Goal: Share content: Share content

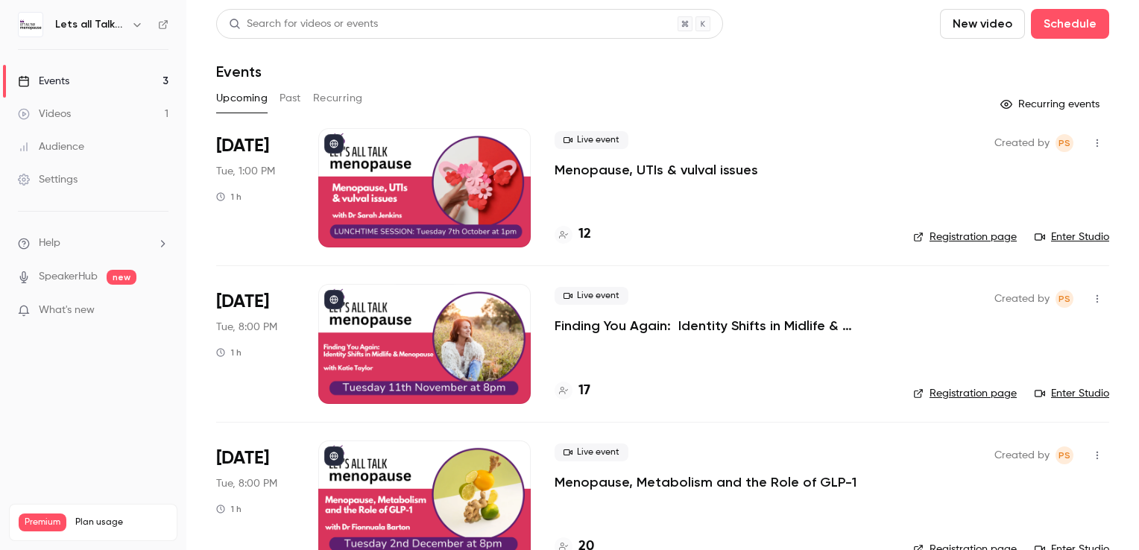
click at [306, 92] on div "Upcoming Past Recurring" at bounding box center [662, 99] width 893 height 24
click at [288, 95] on button "Past" at bounding box center [291, 99] width 22 height 24
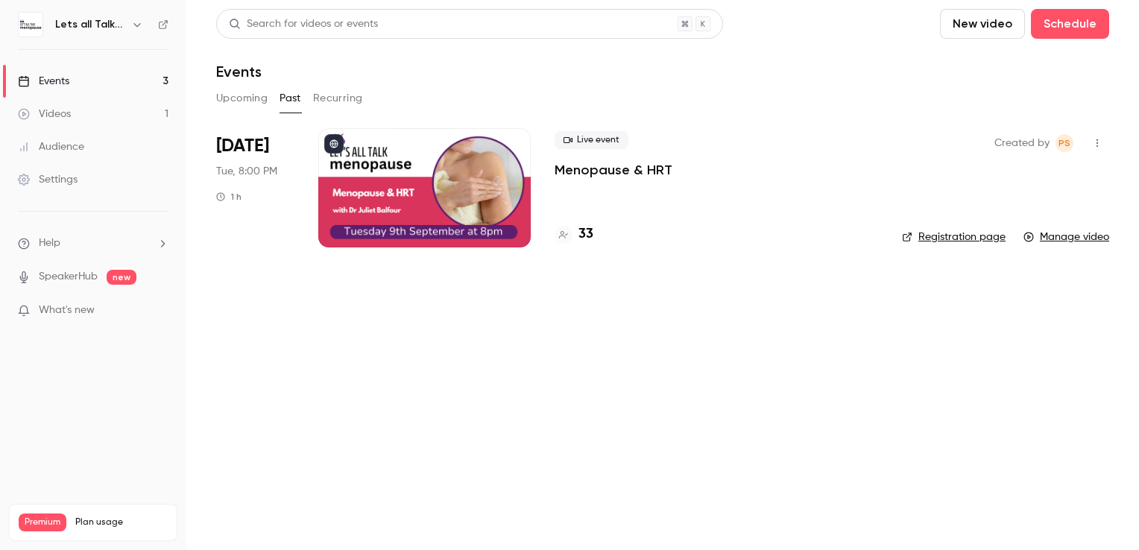
click at [422, 172] on div at bounding box center [424, 187] width 213 height 119
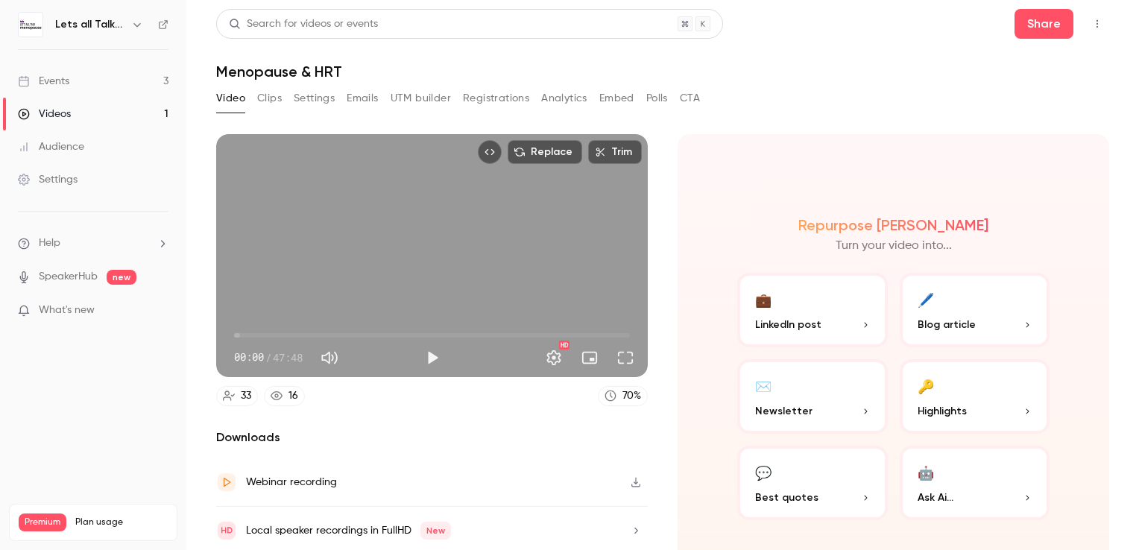
click at [777, 312] on button "💼 LinkedIn post" at bounding box center [813, 310] width 151 height 75
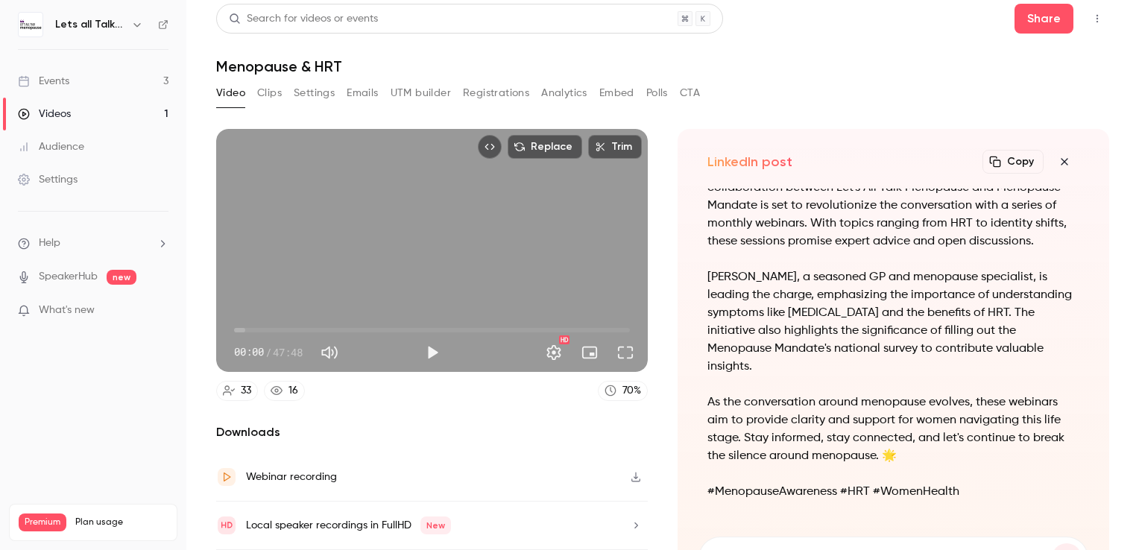
scroll to position [17, 0]
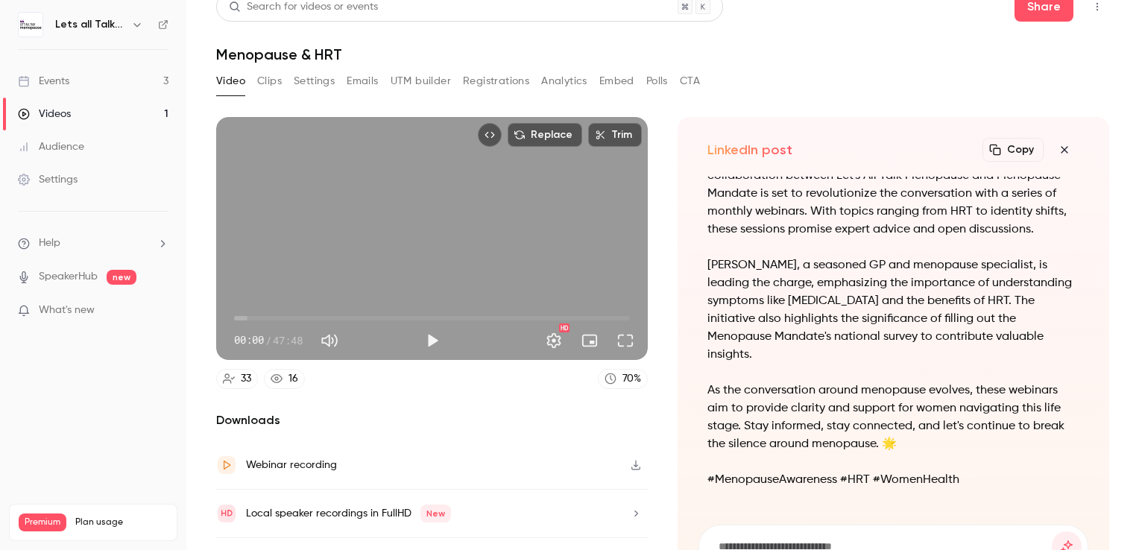
click at [305, 79] on button "Settings" at bounding box center [314, 81] width 41 height 24
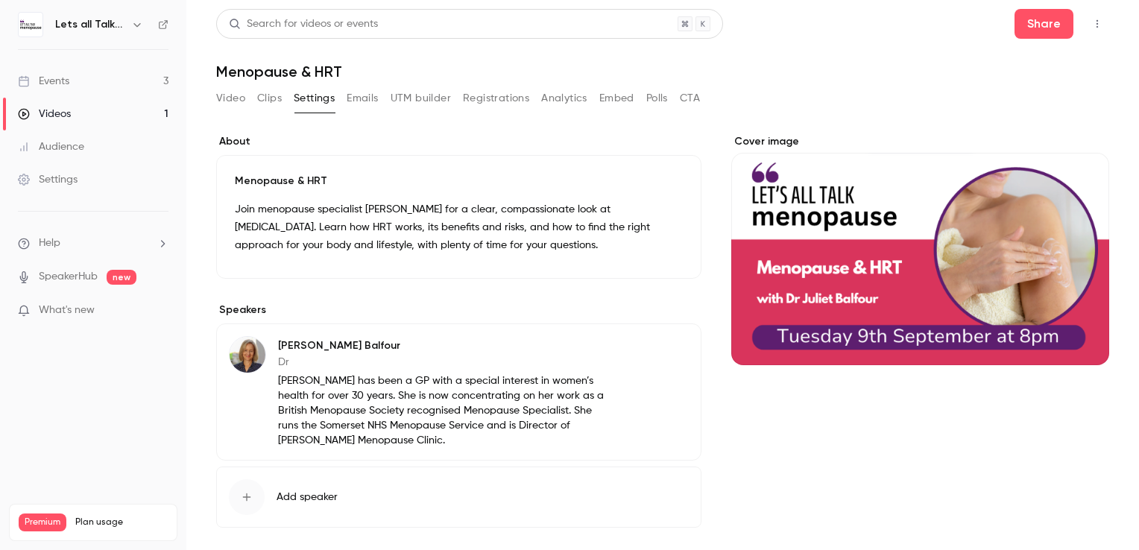
click at [271, 95] on button "Clips" at bounding box center [269, 99] width 25 height 24
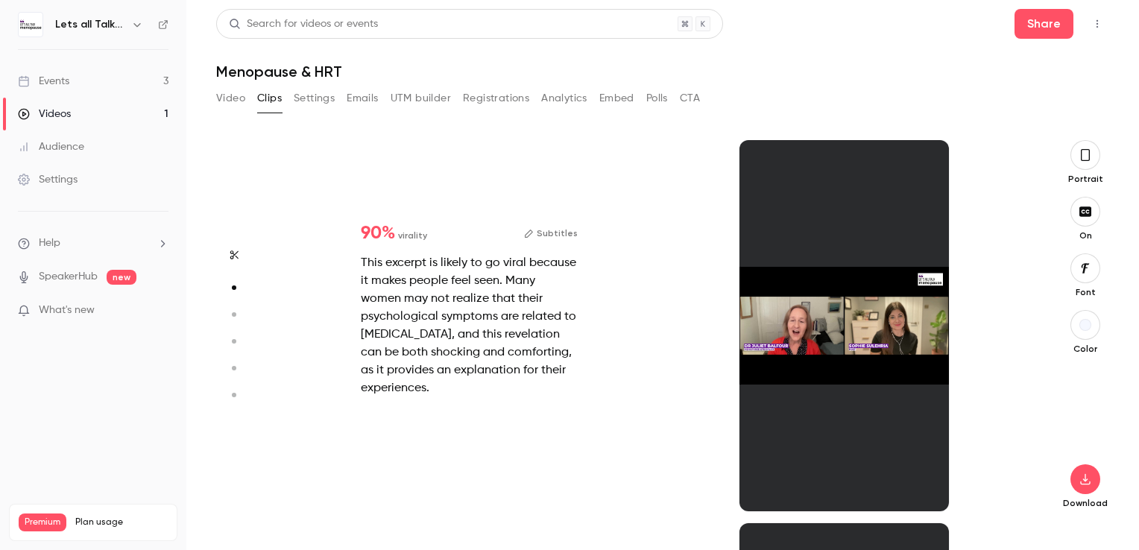
scroll to position [383, 0]
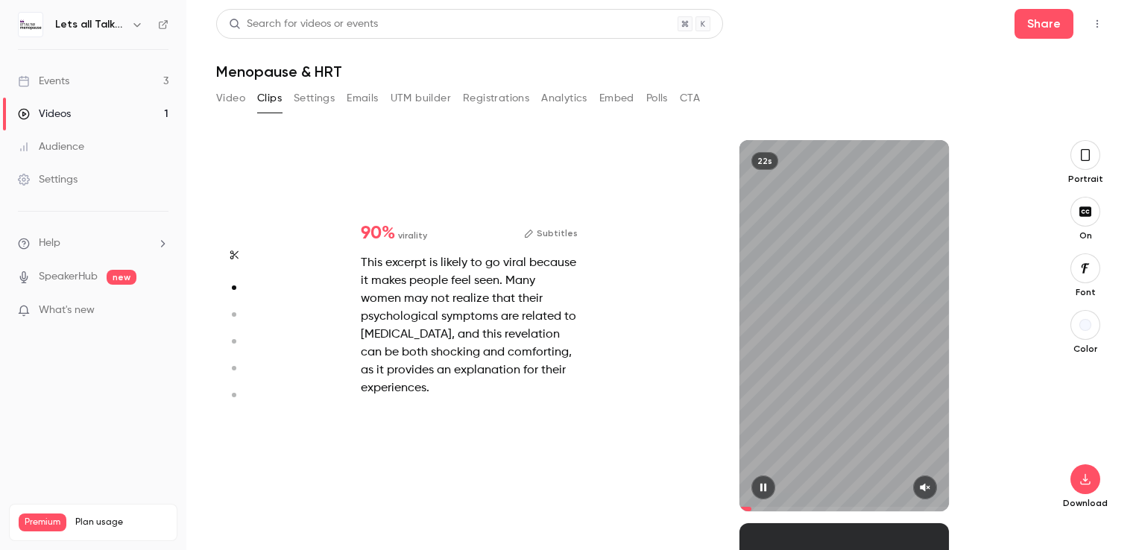
click at [928, 482] on button "button" at bounding box center [926, 488] width 24 height 24
type input "***"
type input "*"
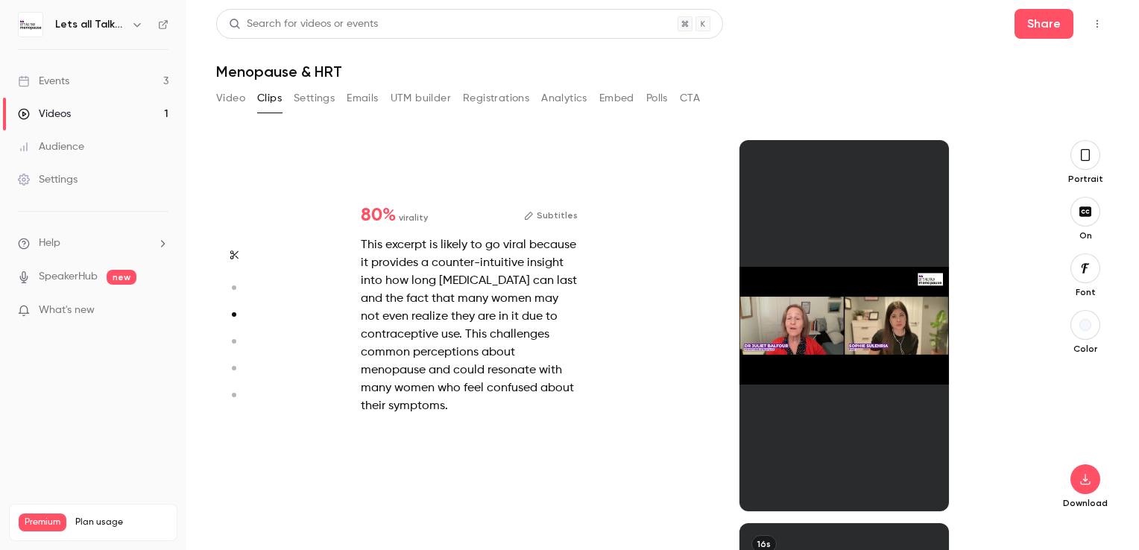
scroll to position [767, 0]
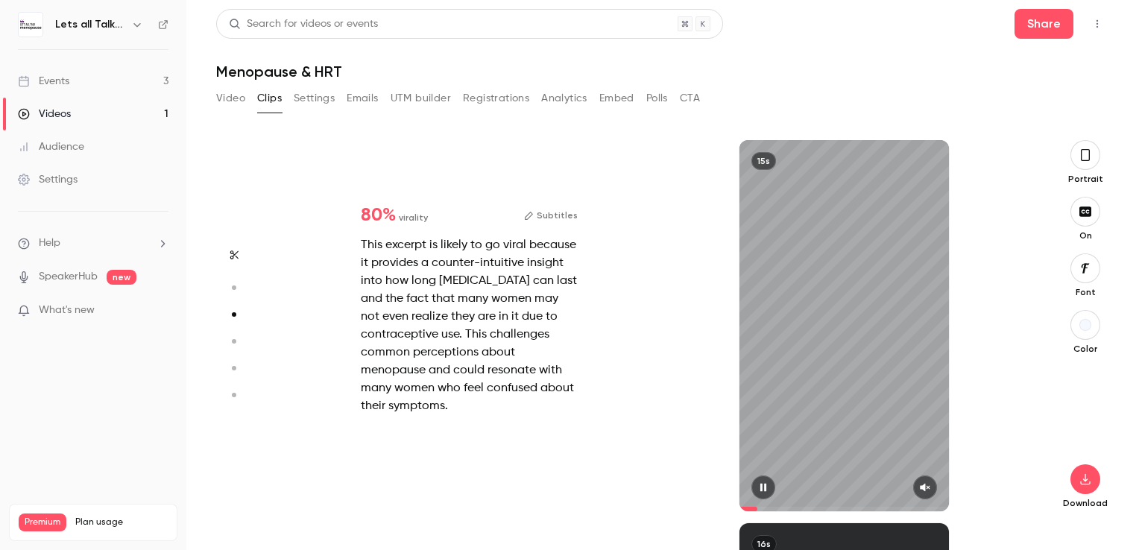
click at [919, 487] on icon "button" at bounding box center [925, 487] width 12 height 10
type input "*"
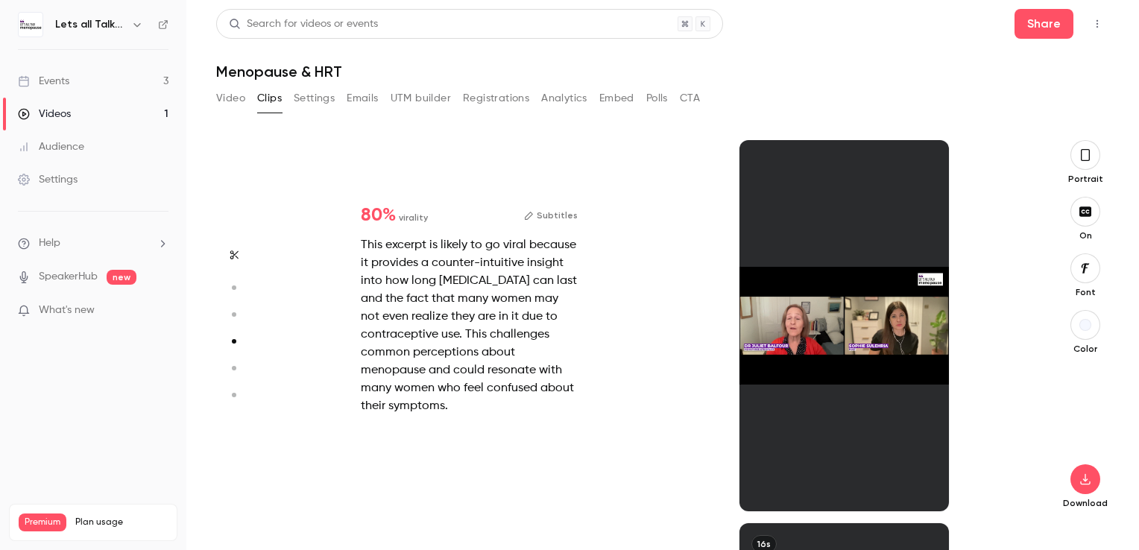
scroll to position [1151, 0]
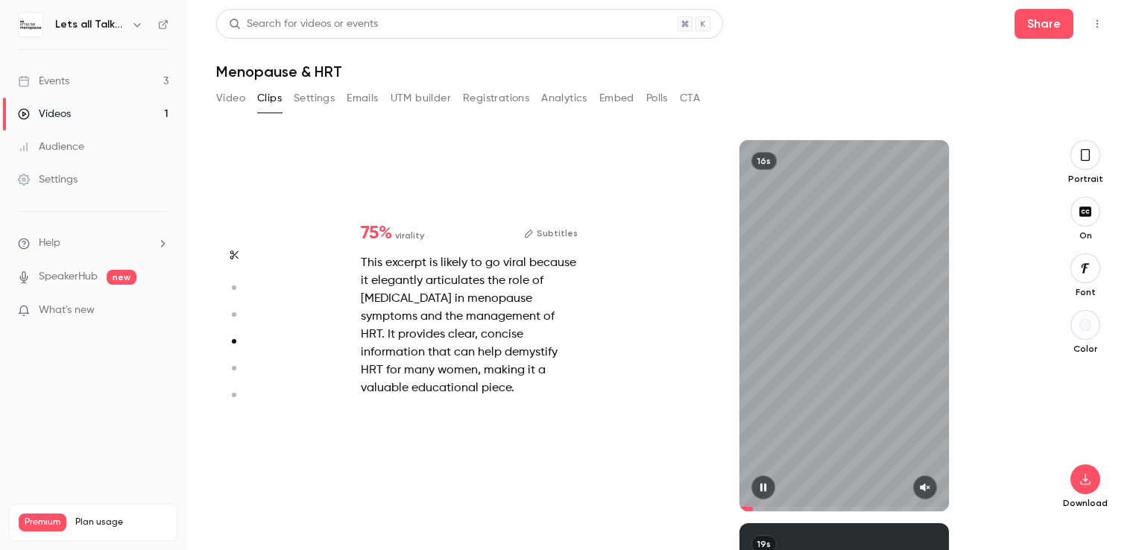
click at [928, 492] on icon "button" at bounding box center [925, 487] width 12 height 10
type input "*"
click at [923, 488] on icon "button" at bounding box center [925, 488] width 10 height 8
type input "*"
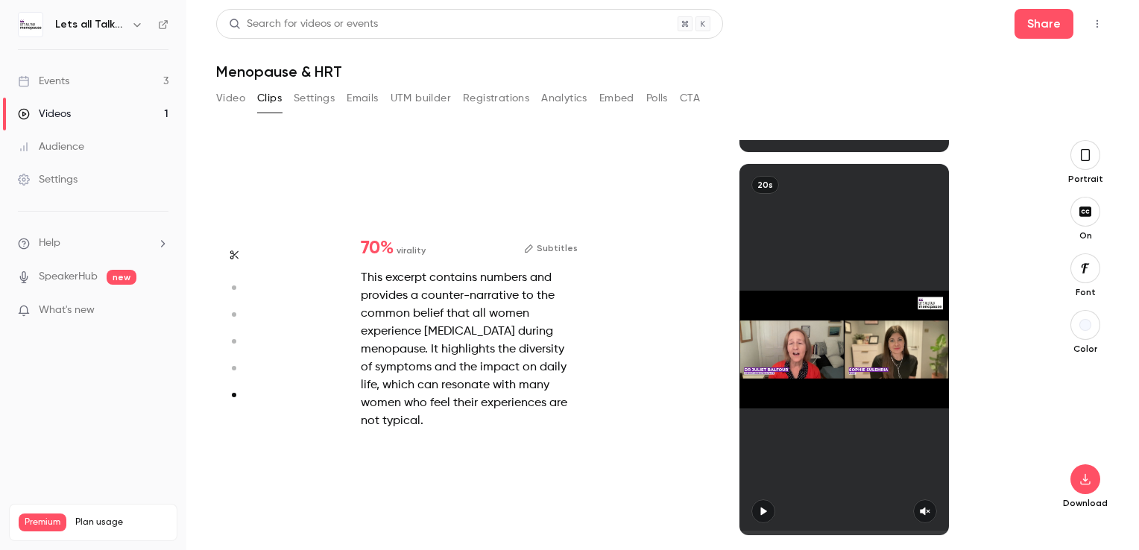
scroll to position [1894, 0]
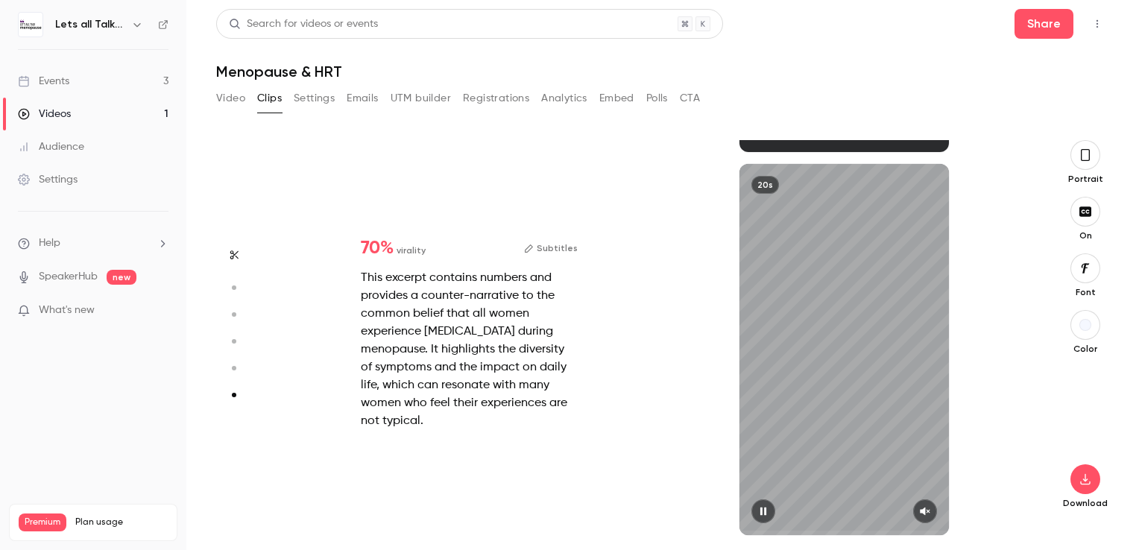
click at [926, 515] on icon "button" at bounding box center [925, 511] width 12 height 10
type input "*"
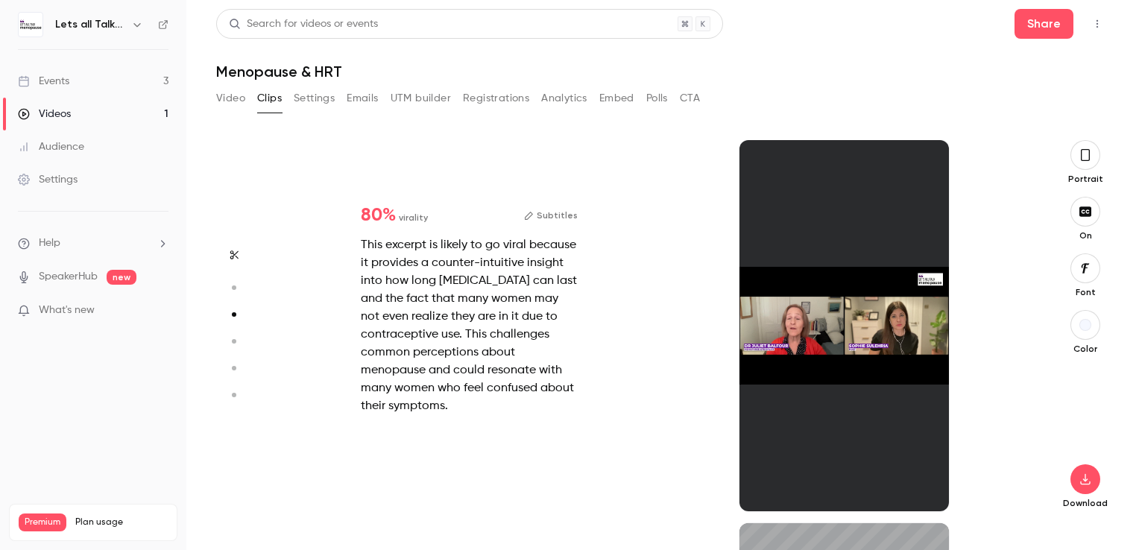
type input "*"
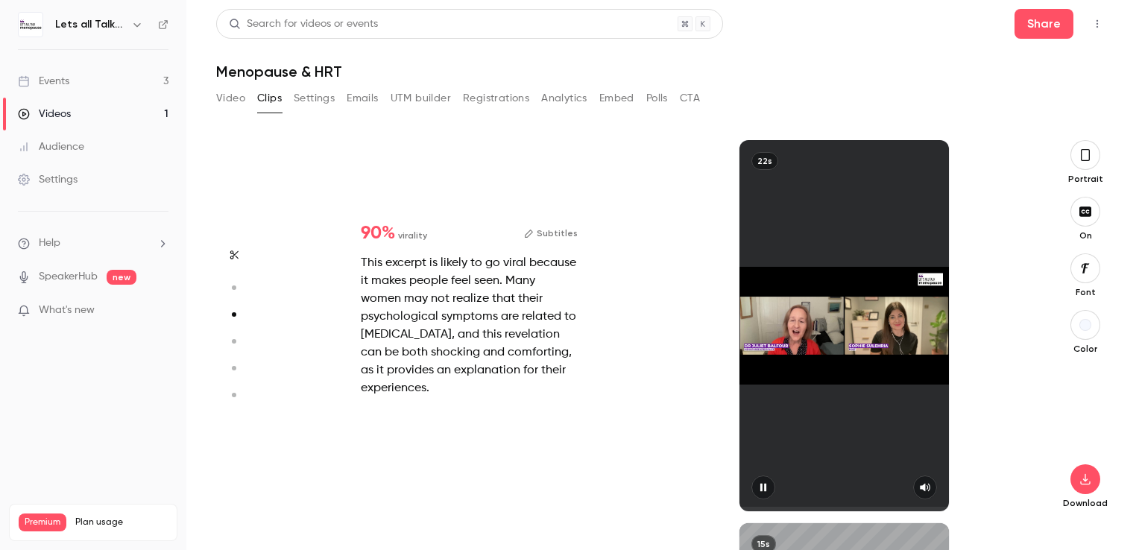
type input "*"
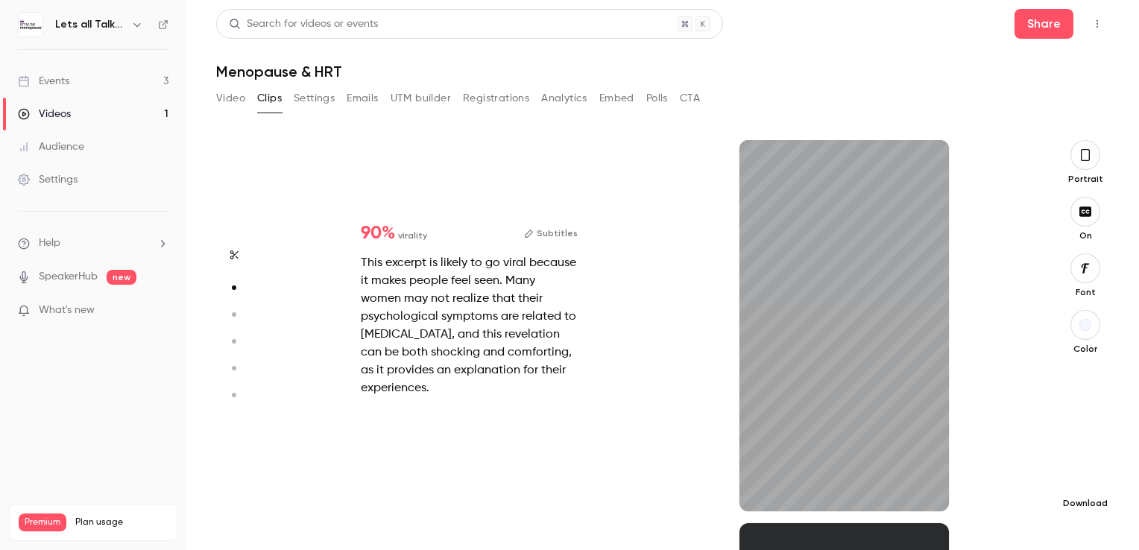
click at [1084, 480] on icon "button" at bounding box center [1086, 479] width 10 height 11
type input "****"
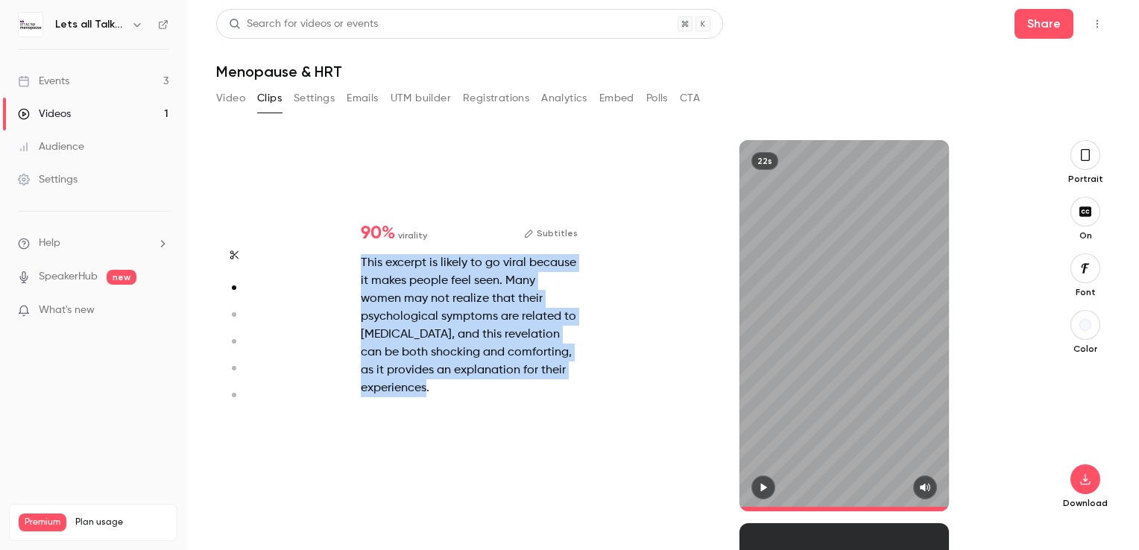
drag, startPoint x: 450, startPoint y: 393, endPoint x: 347, endPoint y: 256, distance: 172.0
click at [347, 256] on div "90 % virality Subtitles This excerpt is likely to go viral because it makes peo…" at bounding box center [469, 311] width 265 height 221
drag, startPoint x: 347, startPoint y: 256, endPoint x: 386, endPoint y: 269, distance: 41.7
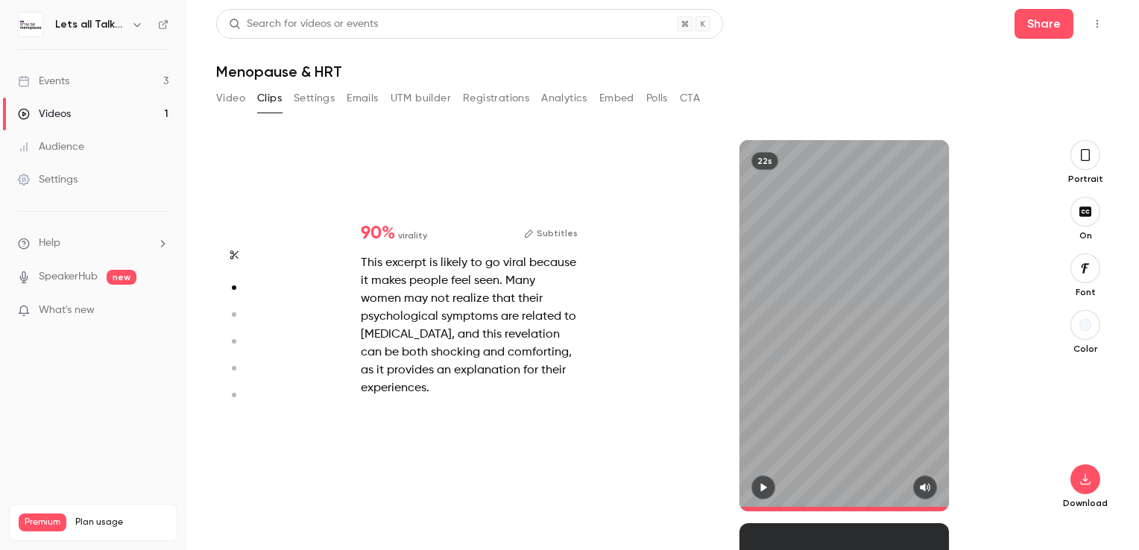
drag, startPoint x: 386, startPoint y: 269, endPoint x: 461, endPoint y: 367, distance: 122.9
click at [460, 367] on div "This excerpt is likely to go viral because it makes people feel seen. Many wome…" at bounding box center [469, 325] width 217 height 143
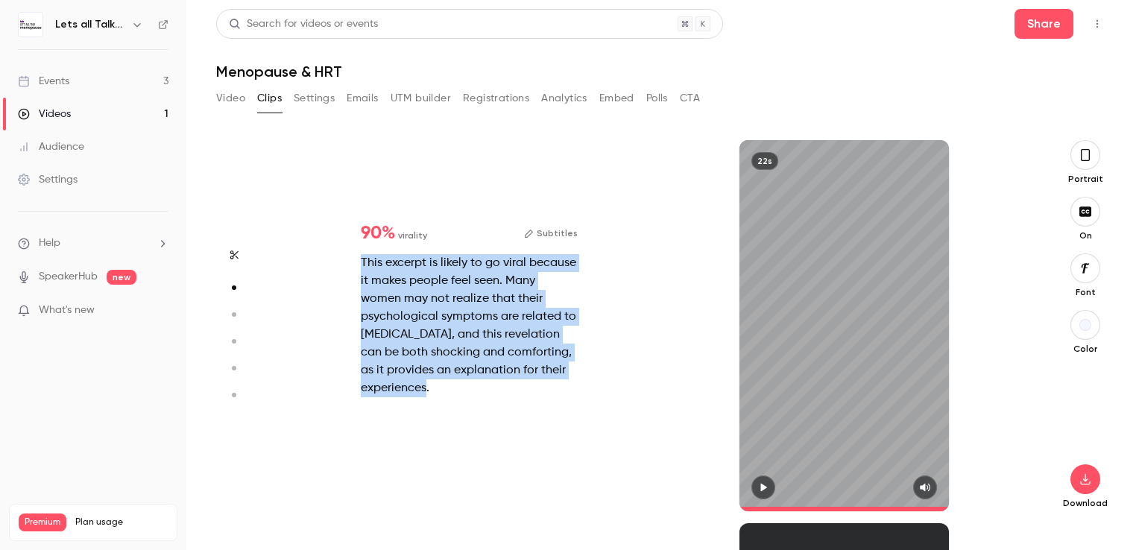
drag, startPoint x: 443, startPoint y: 391, endPoint x: 360, endPoint y: 269, distance: 147.1
click at [360, 269] on div "90 % virality Subtitles This excerpt is likely to go viral because it makes peo…" at bounding box center [469, 311] width 265 height 221
copy div "This excerpt is likely to go viral because it makes people feel seen. Many wome…"
click at [64, 82] on div "Events" at bounding box center [43, 81] width 51 height 15
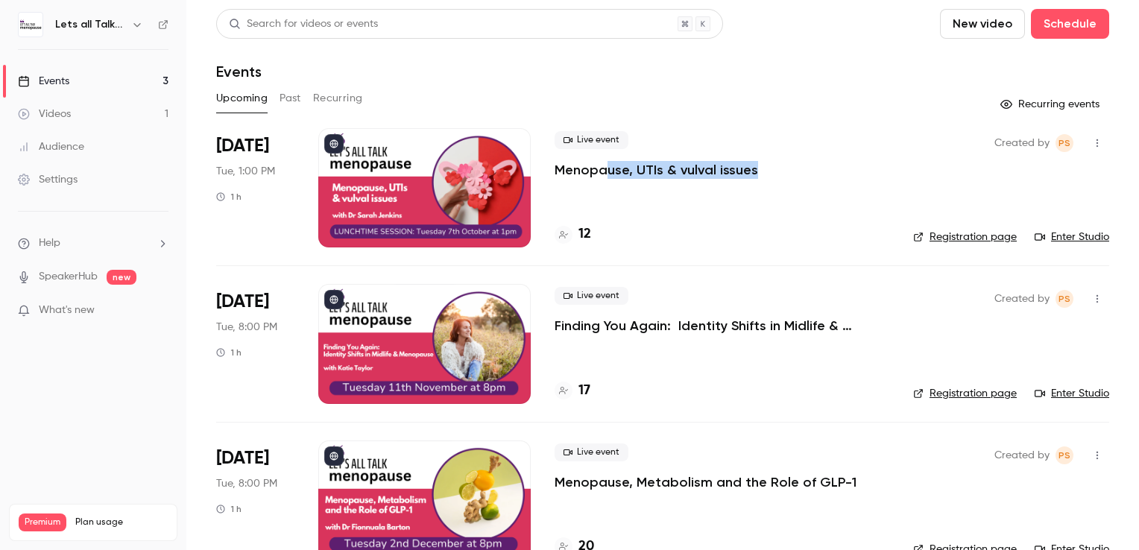
drag, startPoint x: 770, startPoint y: 172, endPoint x: 568, endPoint y: 169, distance: 201.4
click at [568, 169] on div "Live event Menopause, UTIs & vulval issues" at bounding box center [722, 155] width 335 height 48
copy p "enopause, UTIs & vulval issues"
